Goal: Task Accomplishment & Management: Use online tool/utility

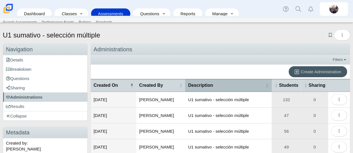
scroll to position [28, 0]
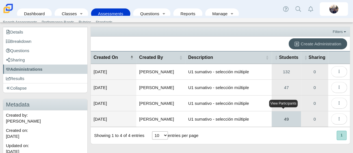
click at [286, 119] on link "49" at bounding box center [286, 120] width 29 height 16
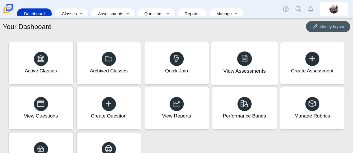
click at [243, 65] on div at bounding box center [244, 58] width 15 height 15
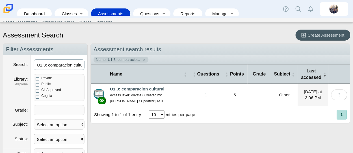
click at [43, 65] on input "U1.3: comparacion cultural" at bounding box center [59, 65] width 51 height 10
drag, startPoint x: 41, startPoint y: 65, endPoint x: 101, endPoint y: 66, distance: 59.4
click at [101, 66] on div "Navigation Filter Assessments Search U1.3: comparacion cultural Library All | N…" at bounding box center [176, 149] width 347 height 211
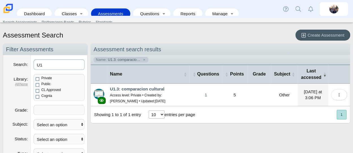
type input "U1"
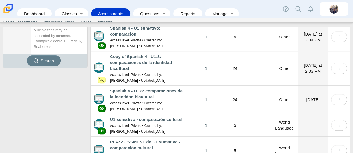
scroll to position [198, 0]
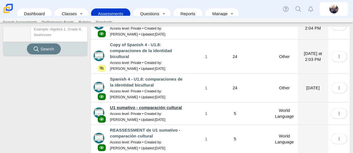
click at [177, 105] on link "U1 sumativo - comparación cultural" at bounding box center [146, 107] width 72 height 5
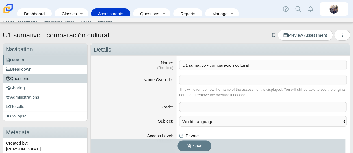
click at [34, 79] on link "Questions" at bounding box center [45, 78] width 84 height 9
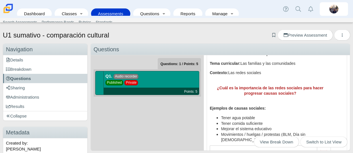
scroll to position [85, 0]
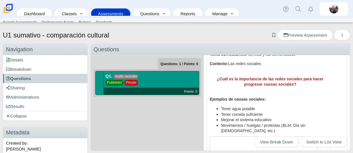
click at [117, 12] on link "Assessments" at bounding box center [111, 13] width 34 height 10
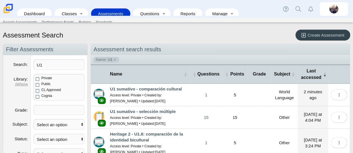
click at [319, 34] on span "Create Assessment" at bounding box center [325, 35] width 37 height 5
